Goal: Use online tool/utility: Utilize a website feature to perform a specific function

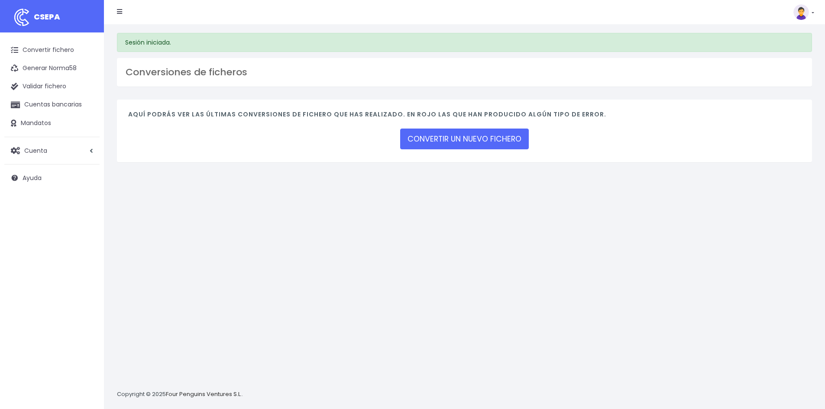
click at [468, 136] on link "CONVERTIR UN NUEVO FICHERO" at bounding box center [464, 139] width 129 height 21
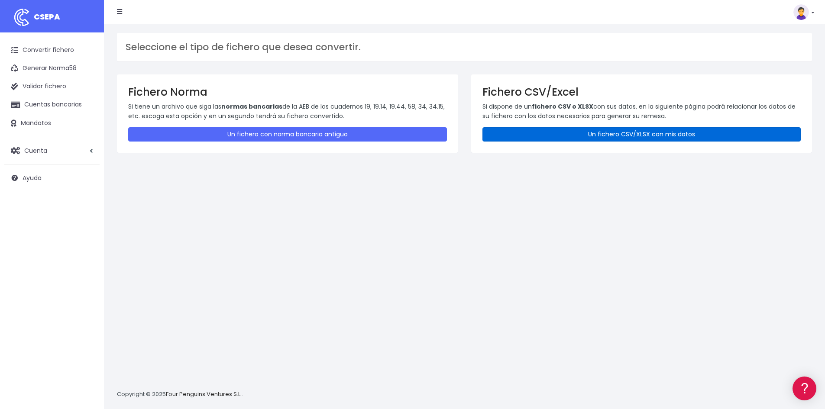
click at [567, 131] on link "Un fichero CSV/XLSX con mis datos" at bounding box center [642, 134] width 319 height 14
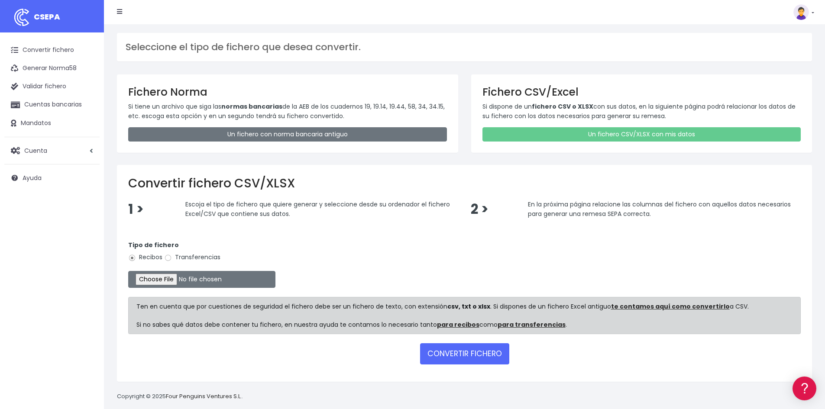
click at [189, 256] on label "Transferencias" at bounding box center [192, 257] width 56 height 9
click at [172, 256] on input "Transferencias" at bounding box center [168, 258] width 8 height 8
radio input "true"
click at [185, 276] on input "file" at bounding box center [201, 279] width 147 height 17
type input "C:\fakepath\REMESA 20250912 PREV 22.xlsx"
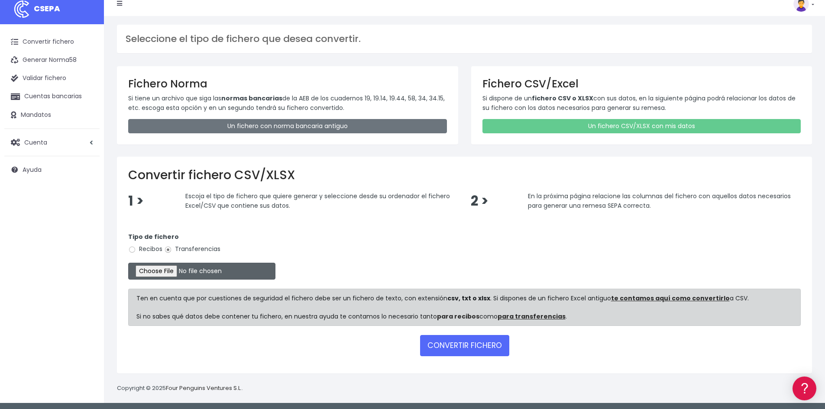
scroll to position [10, 0]
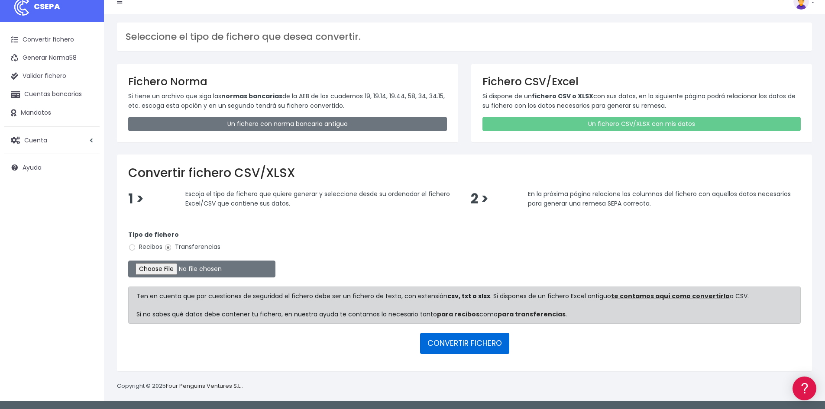
click at [465, 347] on button "CONVERTIR FICHERO" at bounding box center [464, 343] width 89 height 21
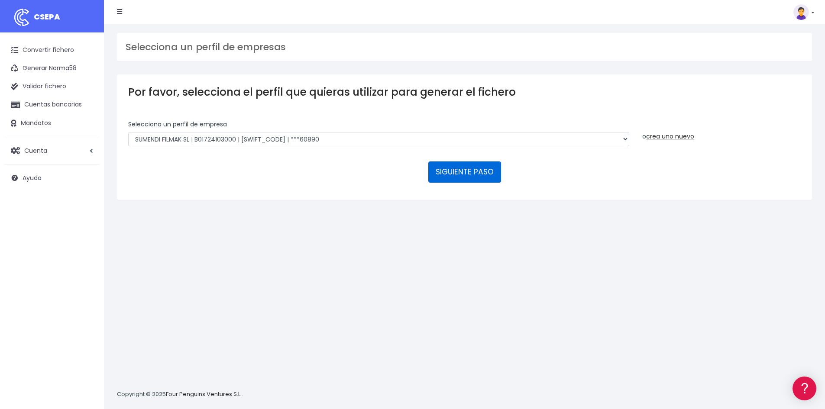
click at [465, 177] on button "SIGUIENTE PASO" at bounding box center [464, 172] width 73 height 21
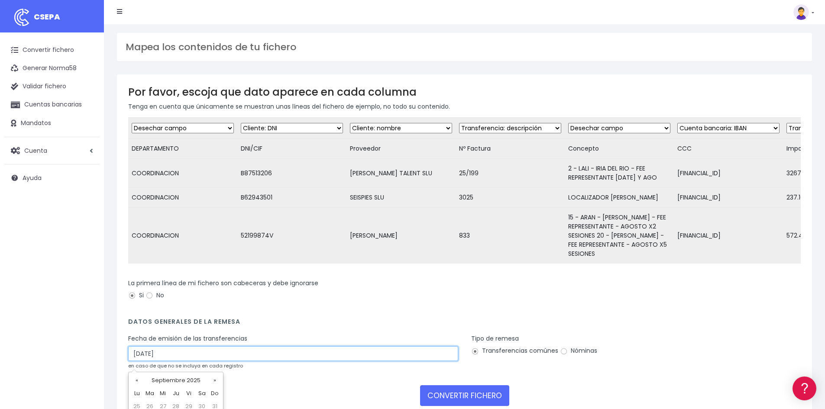
drag, startPoint x: 169, startPoint y: 363, endPoint x: 130, endPoint y: 356, distance: 40.0
click at [130, 356] on input "14/09/2025" at bounding box center [293, 354] width 330 height 15
type input "12/09/2025"
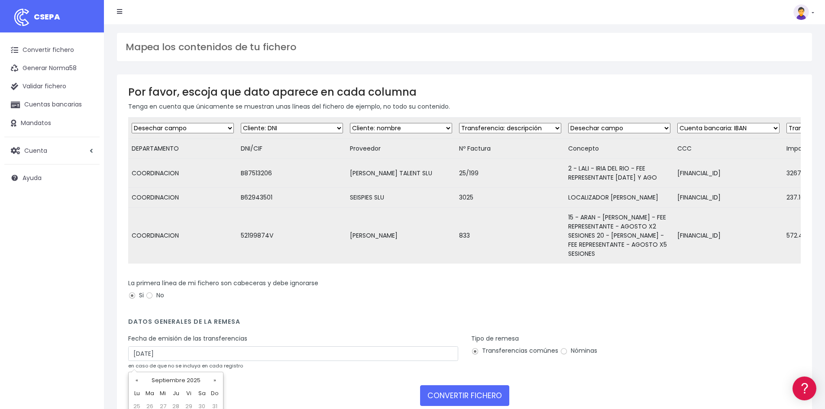
click at [329, 303] on div "La primera línea de mi fichero son cabeceras y debe ignorarse Si No" at bounding box center [464, 291] width 673 height 24
click at [578, 354] on label "Nóminas" at bounding box center [578, 351] width 37 height 9
click at [581, 356] on label "Nóminas" at bounding box center [578, 351] width 37 height 9
click at [568, 356] on input "Nóminas" at bounding box center [564, 352] width 8 height 8
radio input "true"
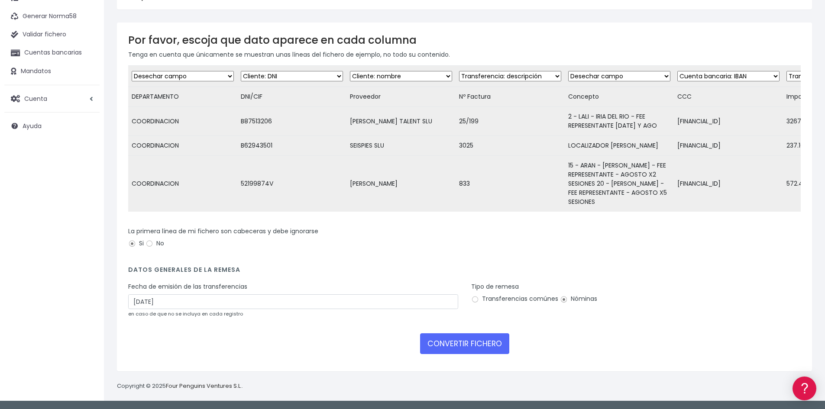
scroll to position [58, 0]
click at [483, 341] on button "CONVERTIR FICHERO" at bounding box center [464, 344] width 89 height 21
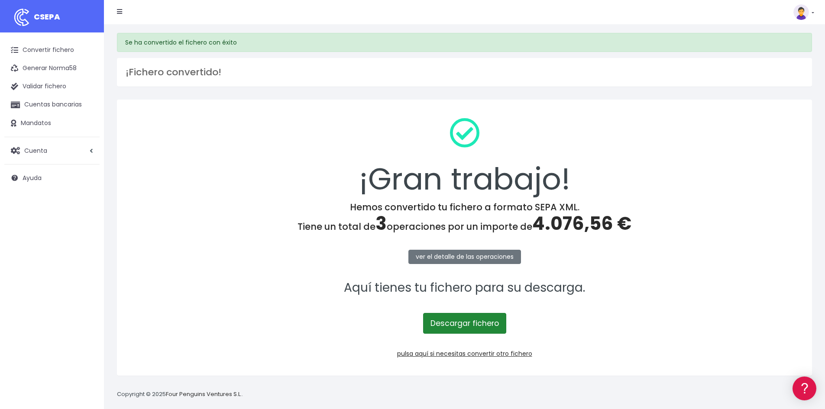
click at [446, 330] on link "Descargar fichero" at bounding box center [464, 323] width 83 height 21
